Goal: Information Seeking & Learning: Learn about a topic

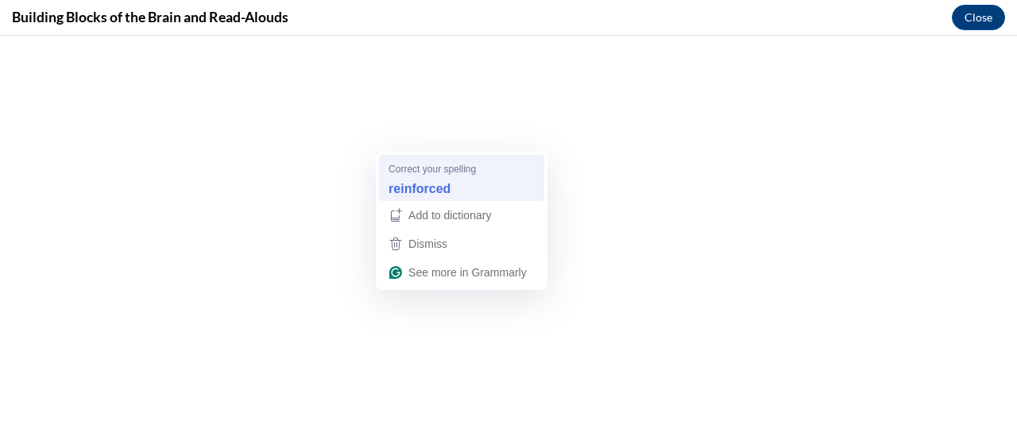
click at [416, 176] on div "reinforced" at bounding box center [461, 188] width 153 height 25
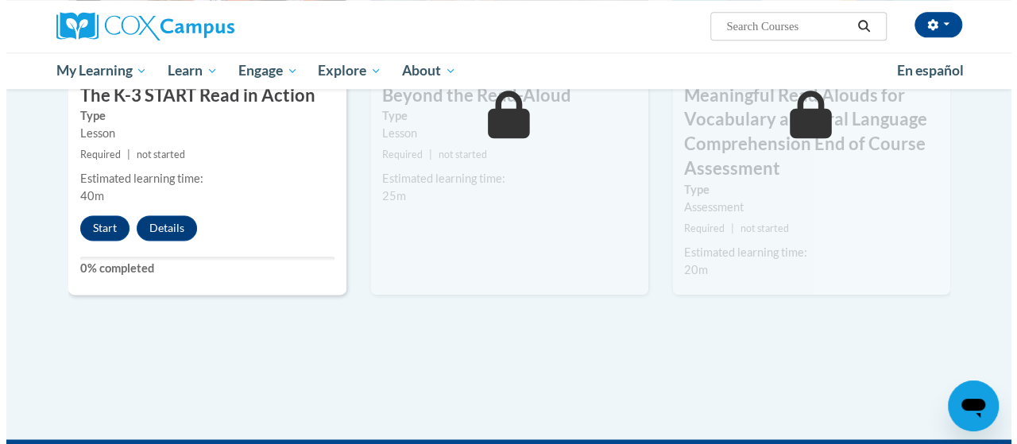
scroll to position [954, 0]
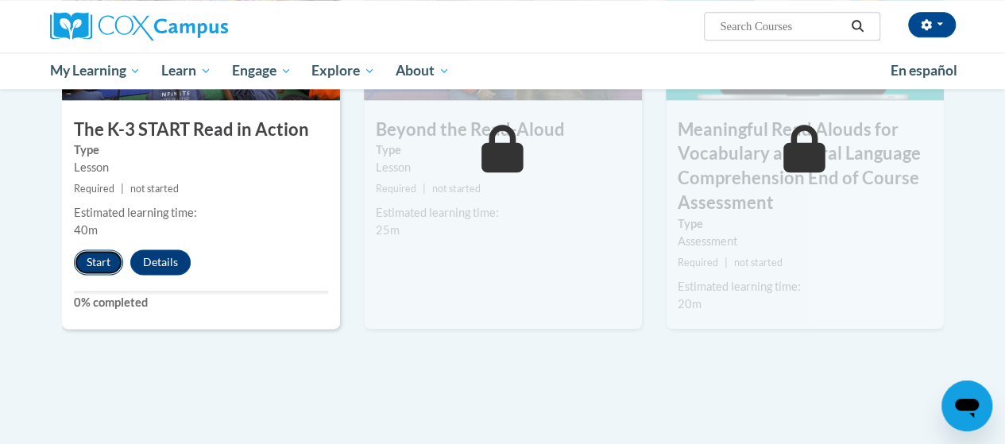
click at [110, 266] on button "Start" at bounding box center [98, 262] width 49 height 25
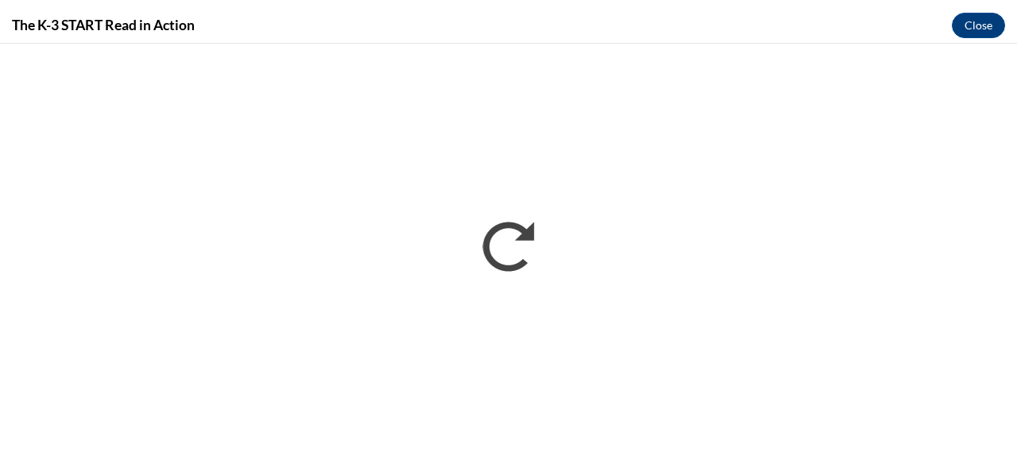
scroll to position [0, 0]
